Goal: Entertainment & Leisure: Consume media (video, audio)

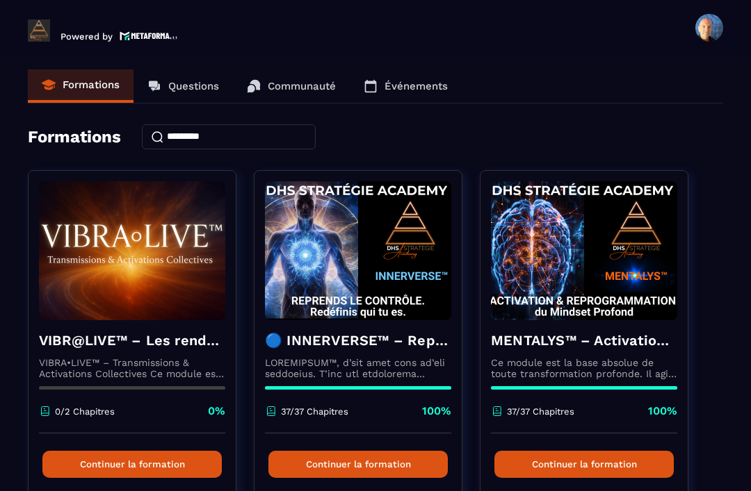
click at [411, 358] on div "🔵 INNERVERSE™ – Reprogrammation Quantique & Activation du Soi Réel 37/37 Chapit…" at bounding box center [357, 376] width 207 height 113
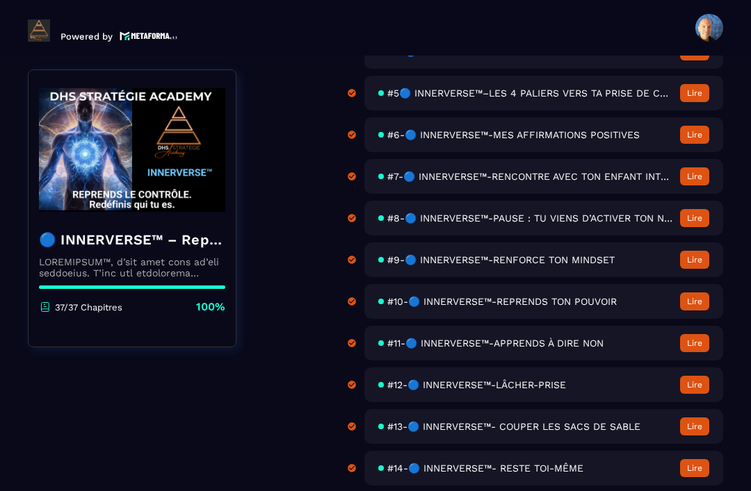
scroll to position [343, 0]
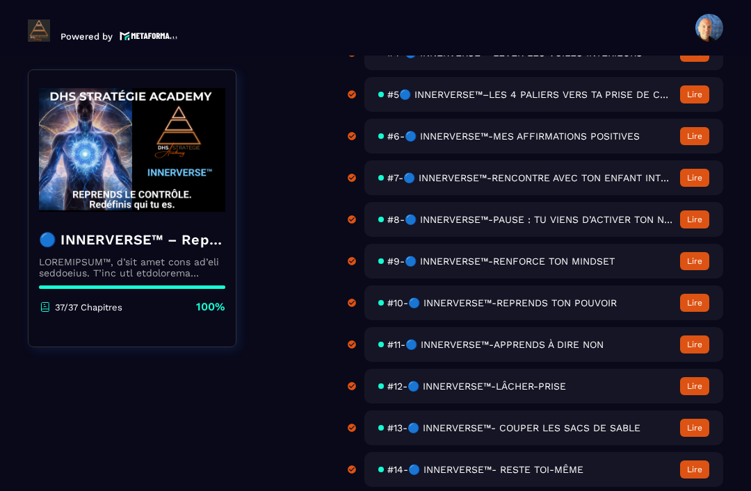
click at [575, 267] on span "#9-🔵 INNERVERSE™-RENFORCE TON MINDSET" at bounding box center [500, 261] width 227 height 11
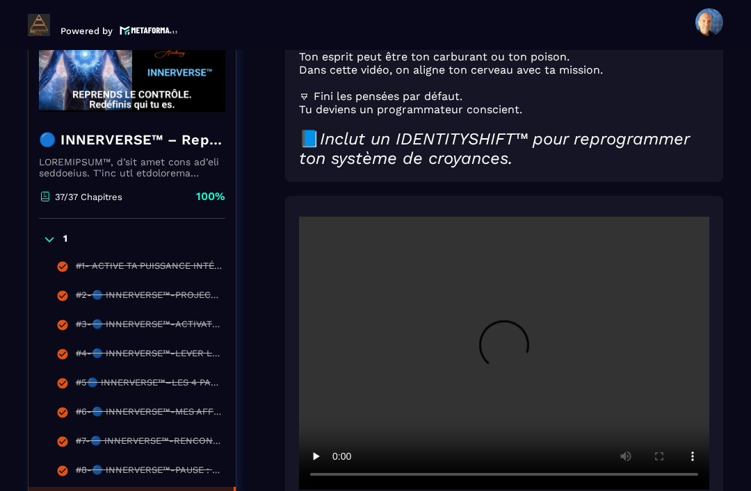
scroll to position [232, 0]
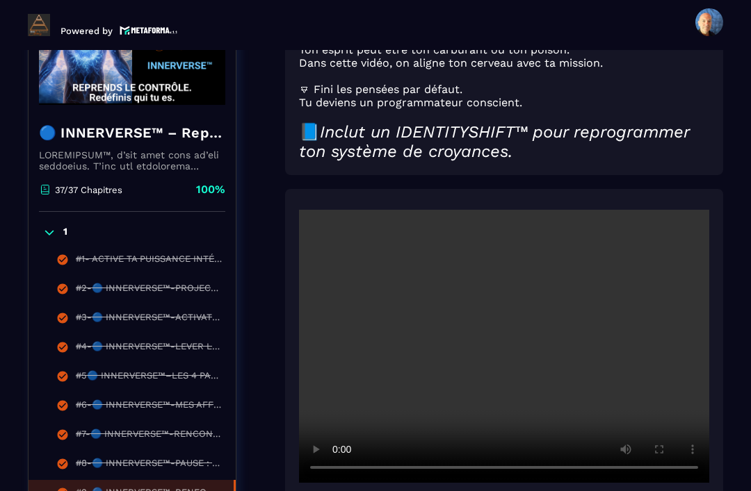
click at [507, 303] on video at bounding box center [504, 346] width 410 height 273
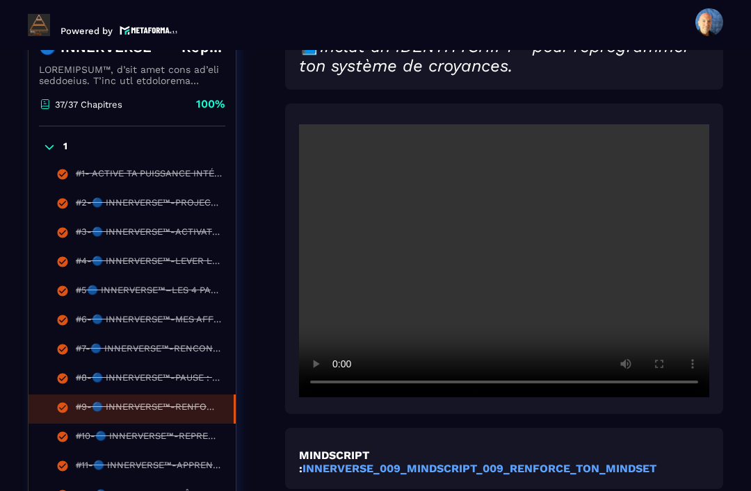
scroll to position [318, 0]
click at [487, 221] on video at bounding box center [504, 260] width 410 height 273
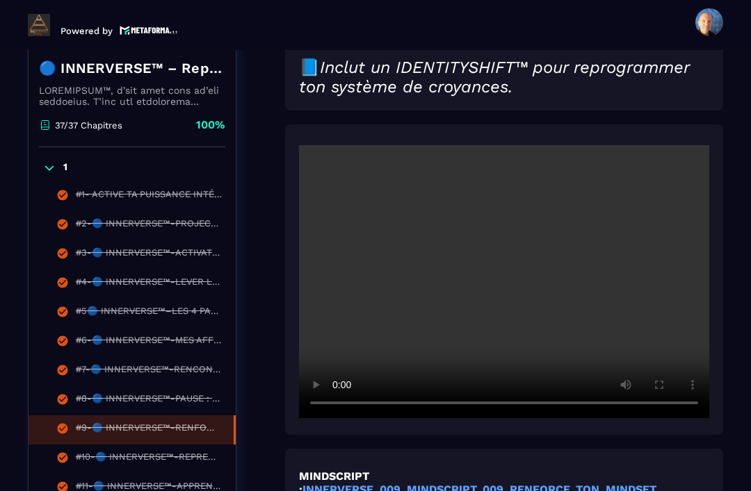
scroll to position [294, 0]
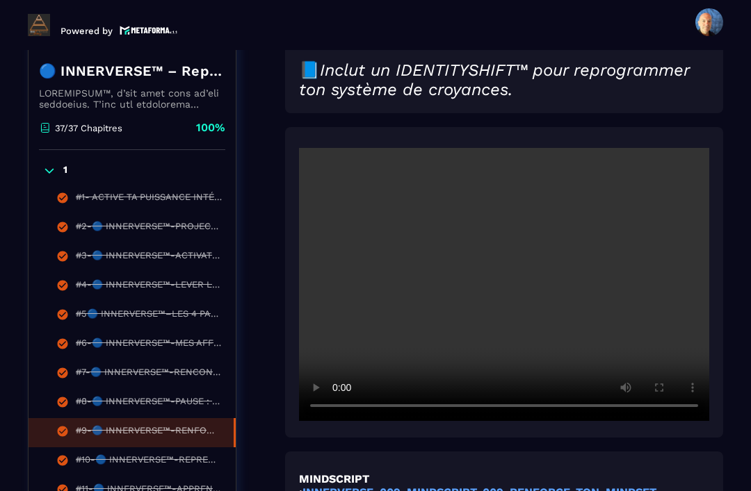
click at [495, 234] on video at bounding box center [504, 284] width 410 height 273
click at [495, 246] on video at bounding box center [504, 284] width 410 height 273
click at [302, 148] on video at bounding box center [504, 284] width 410 height 273
click at [310, 148] on video at bounding box center [504, 284] width 410 height 273
